Goal: Task Accomplishment & Management: Manage account settings

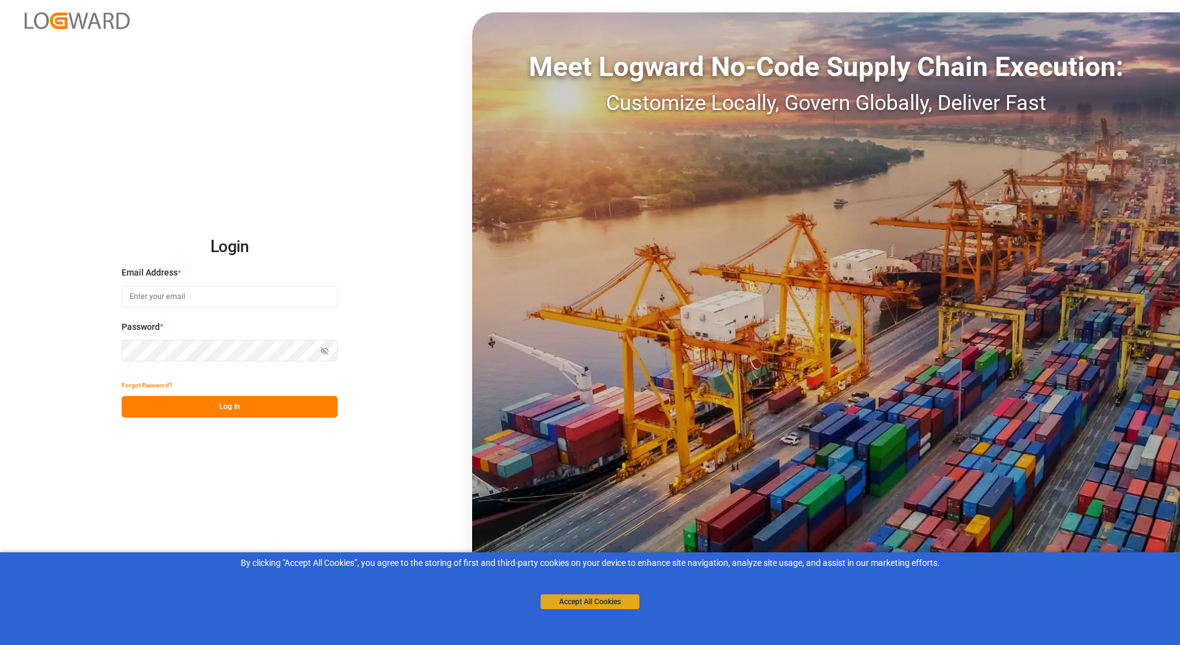
type input "stefan.pflug@melitta.de"
click at [628, 598] on button "Accept All Cookies" at bounding box center [590, 601] width 99 height 15
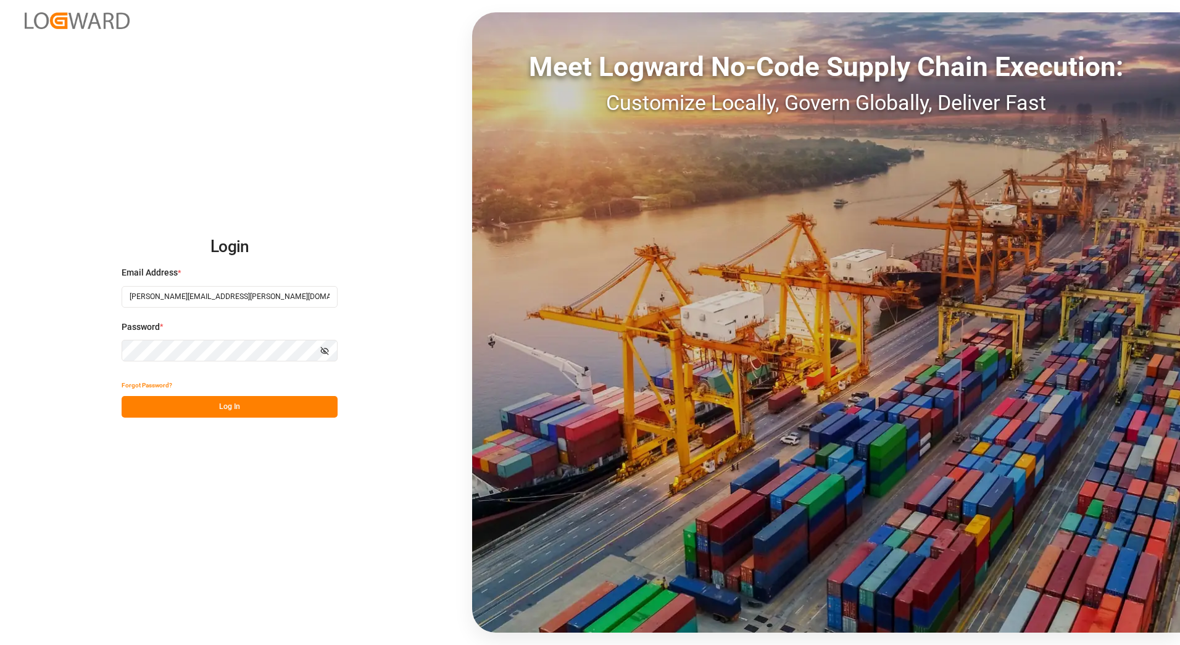
click at [226, 412] on button "Log In" at bounding box center [230, 407] width 216 height 22
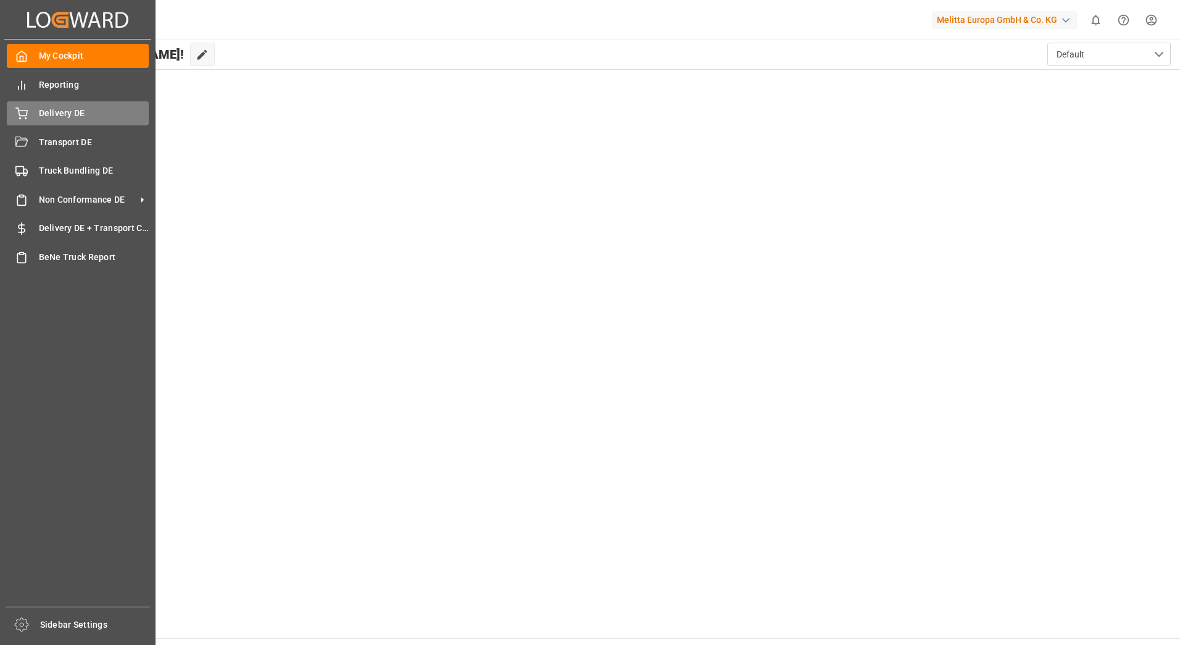
click at [11, 112] on div at bounding box center [17, 113] width 21 height 13
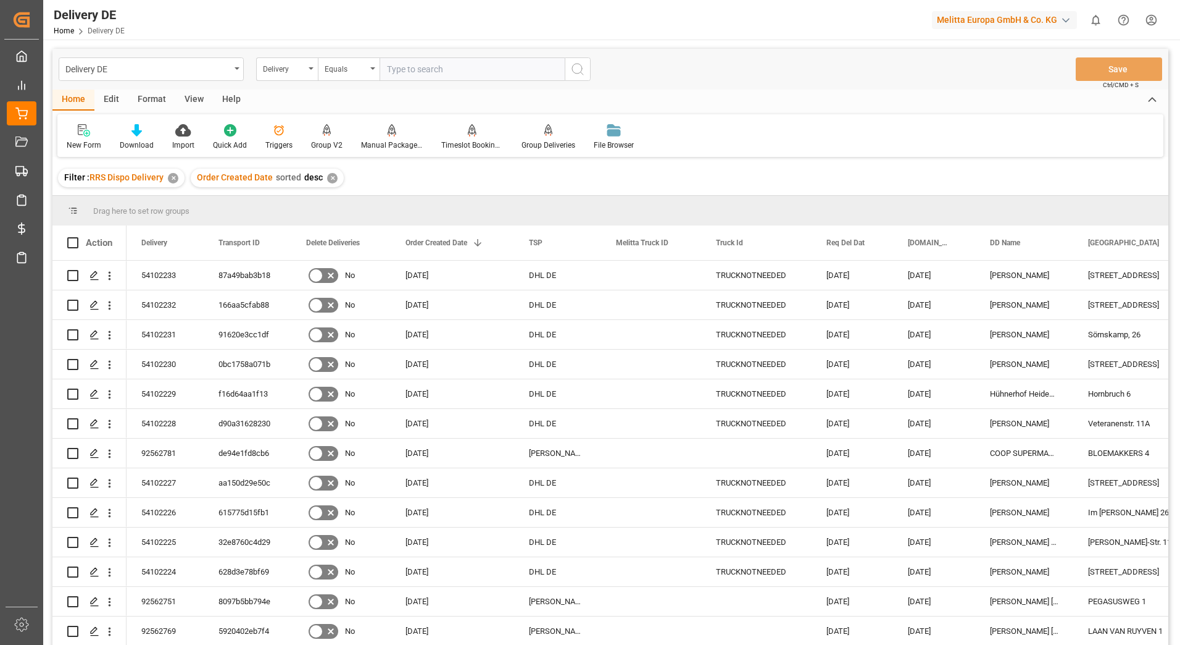
click at [1151, 20] on html "Created by potrace 1.15, written by Peter Selinger 2001-2017 Created by potrace…" at bounding box center [590, 322] width 1180 height 645
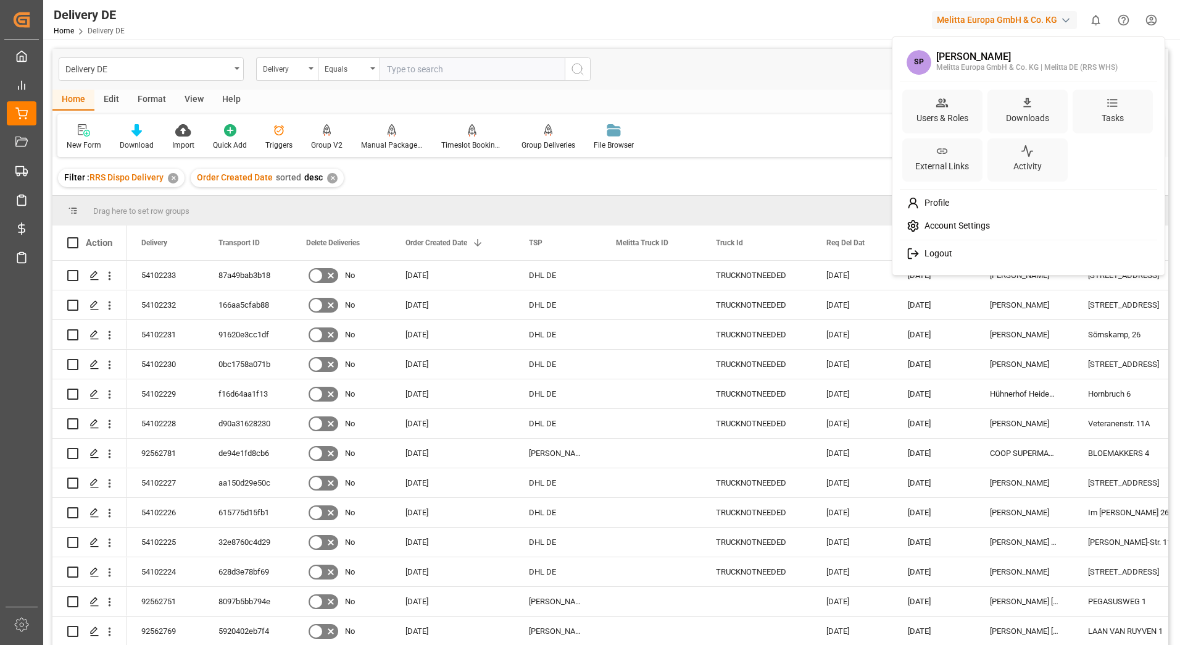
click at [946, 255] on span "Logout" at bounding box center [936, 253] width 33 height 11
